Goal: Transaction & Acquisition: Download file/media

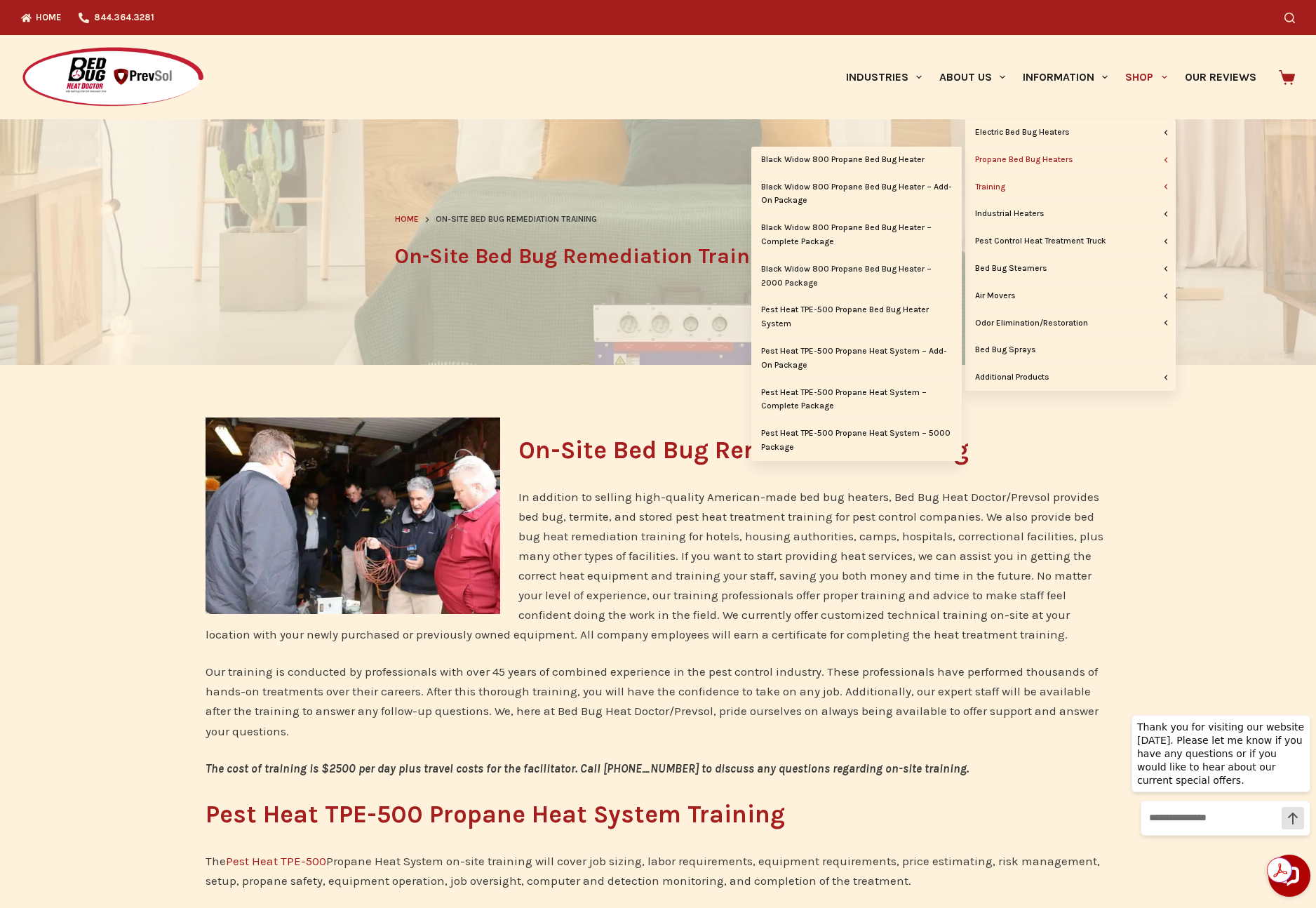
click at [1006, 160] on link "Propane Bed Bug Heaters" at bounding box center [1070, 160] width 210 height 27
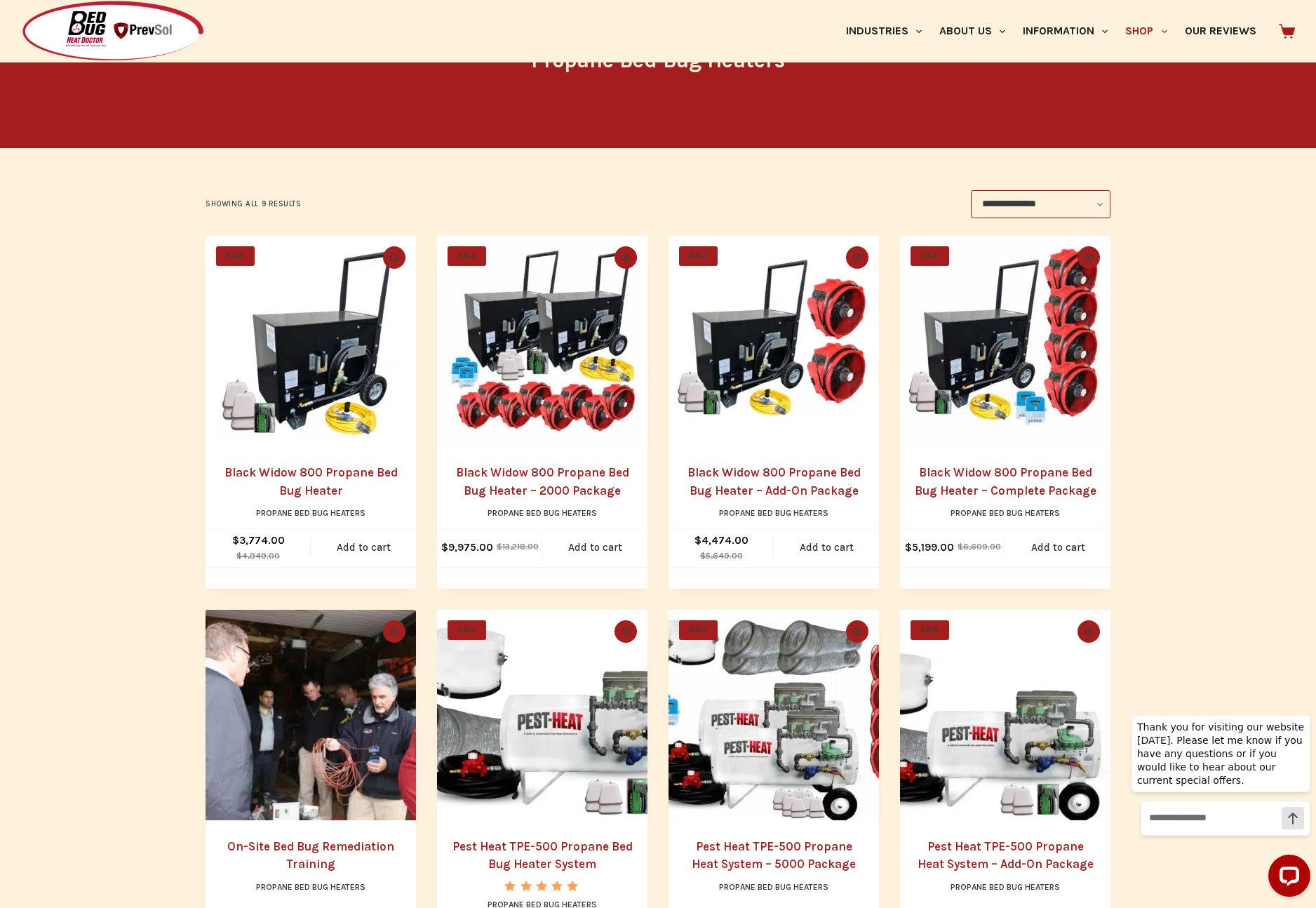
scroll to position [2, 0]
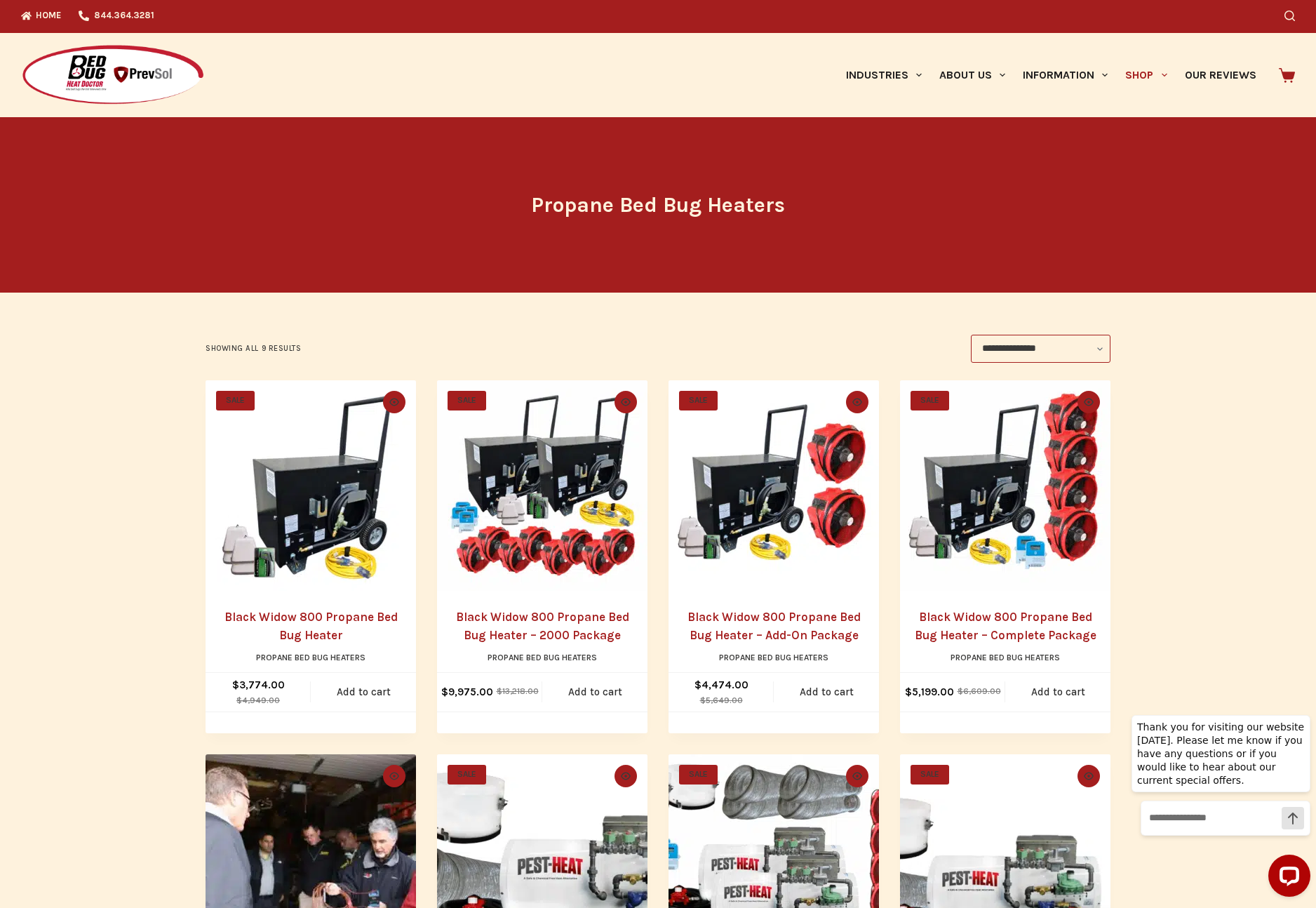
click at [514, 512] on img "Black Widow 800 Propane Bed Bug Heater - 2000 Package" at bounding box center [543, 485] width 210 height 210
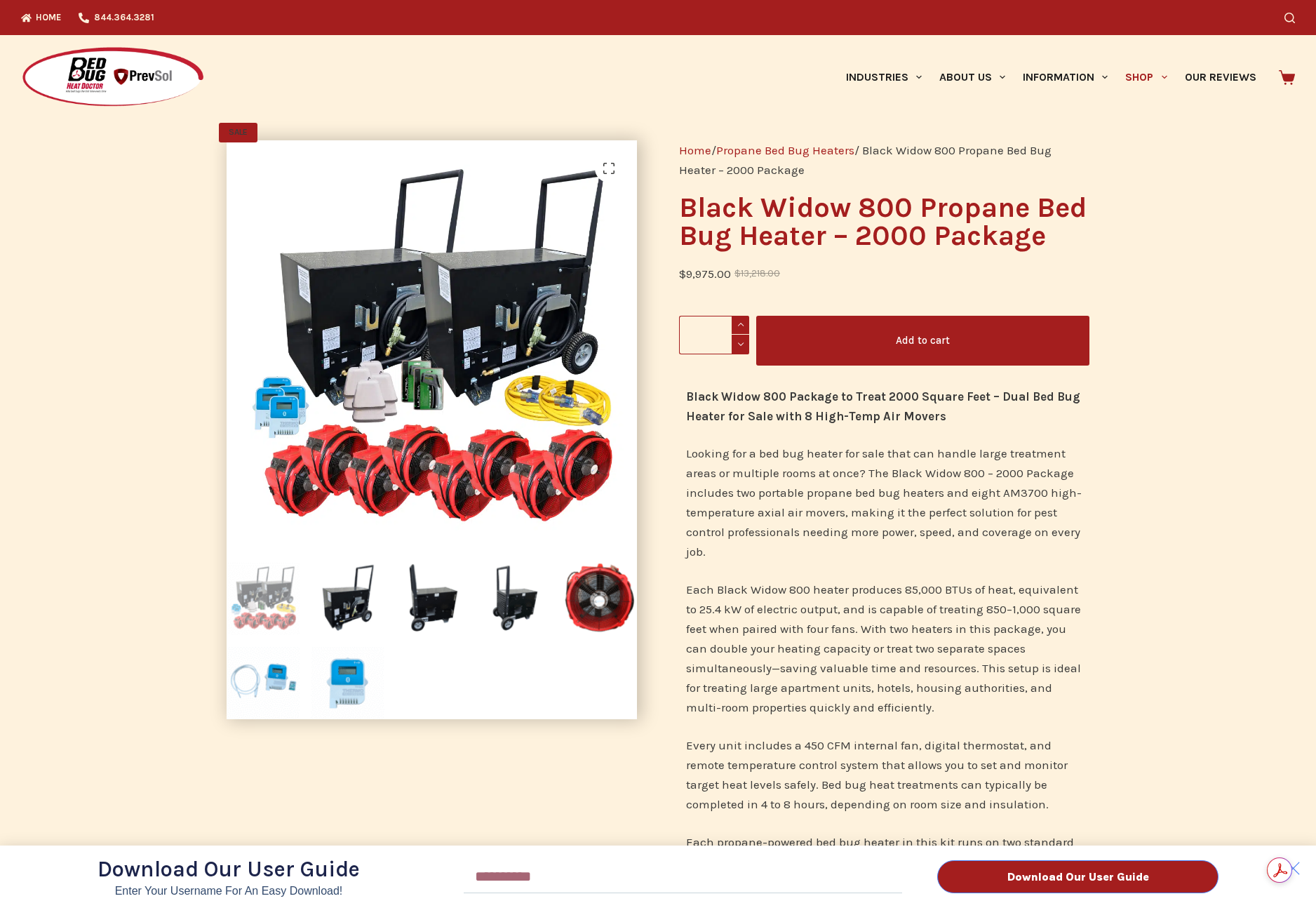
click at [442, 464] on div "Download Our User Guide Enter Your Username for an Easy Download! Email Downloa…" at bounding box center [658, 454] width 1316 height 908
